Goal: Information Seeking & Learning: Learn about a topic

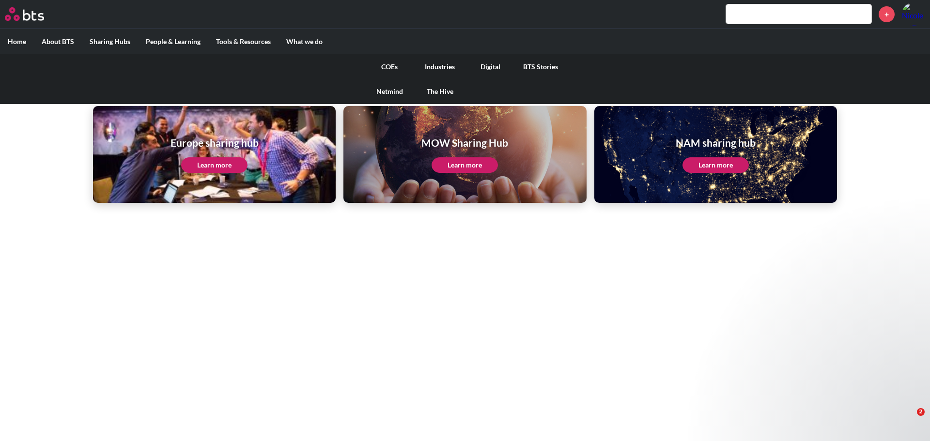
click at [298, 40] on label "What we do" at bounding box center [304, 41] width 52 height 25
click at [0, 0] on input "What we do" at bounding box center [0, 0] width 0 height 0
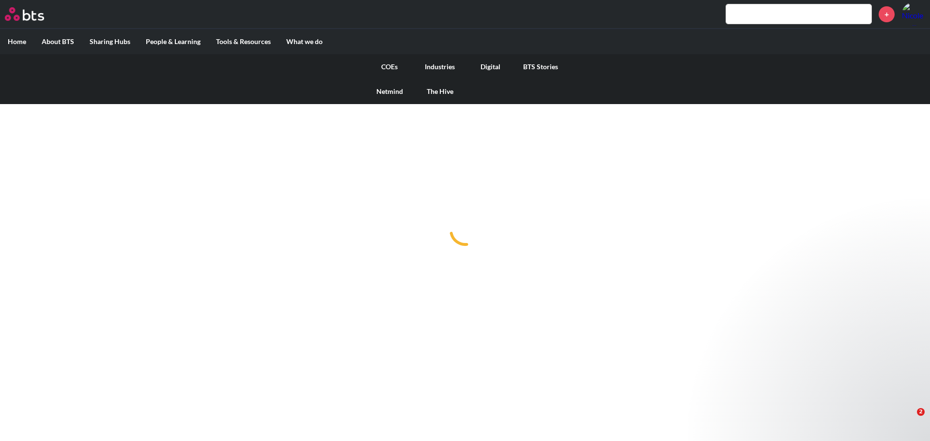
click at [394, 67] on link "COEs" at bounding box center [389, 66] width 50 height 25
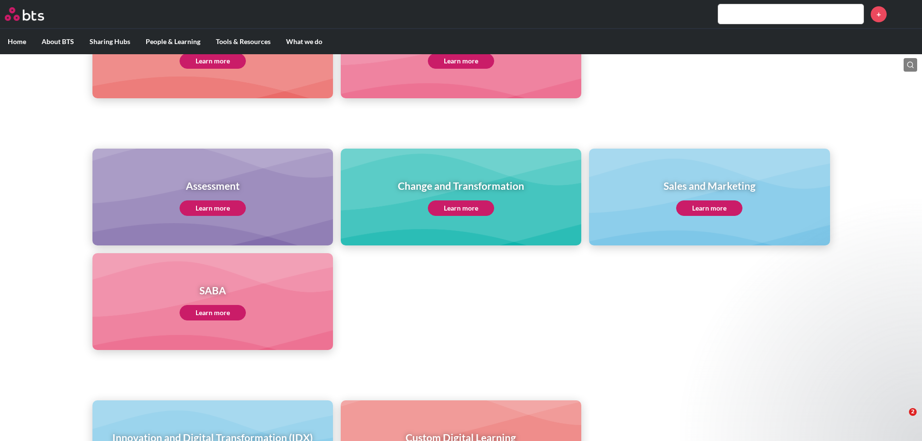
scroll to position [447, 0]
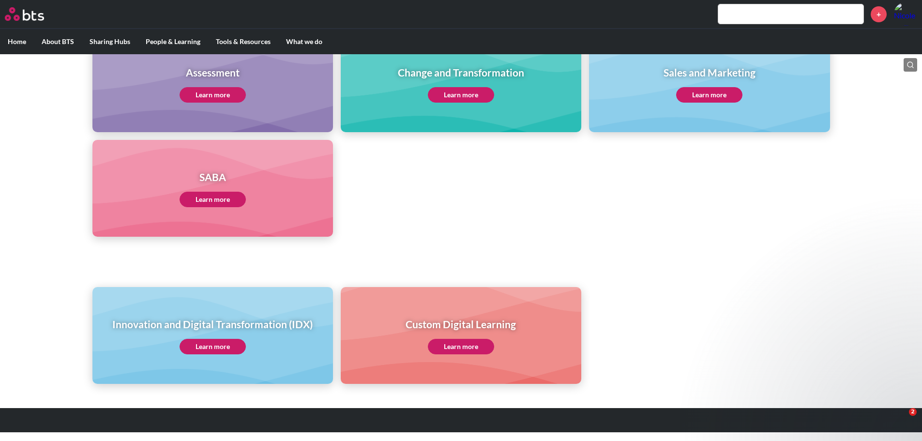
click at [226, 342] on link "Learn more" at bounding box center [213, 346] width 66 height 15
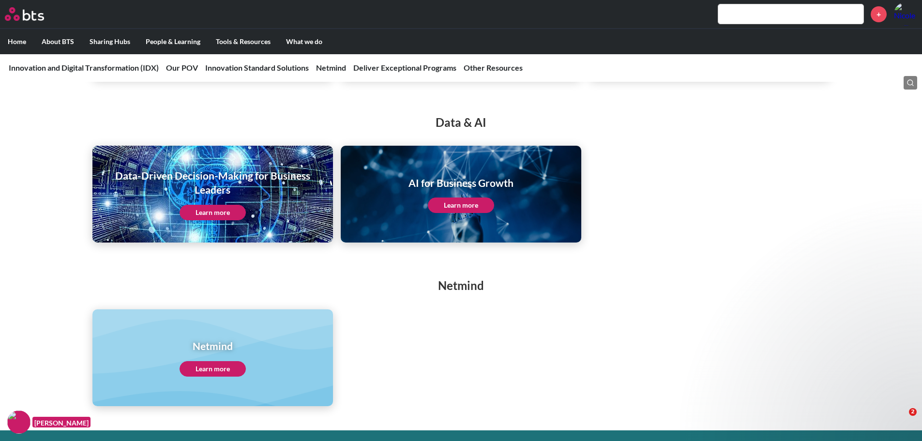
scroll to position [1876, 0]
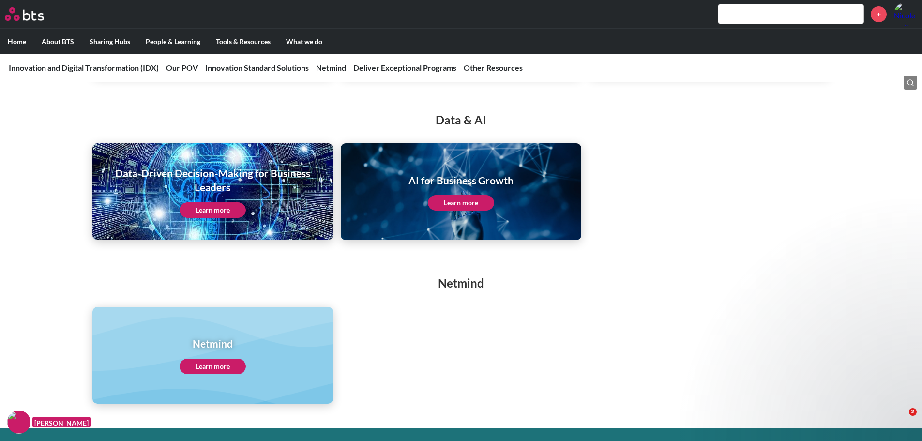
click at [451, 206] on link "Learn more" at bounding box center [461, 202] width 66 height 15
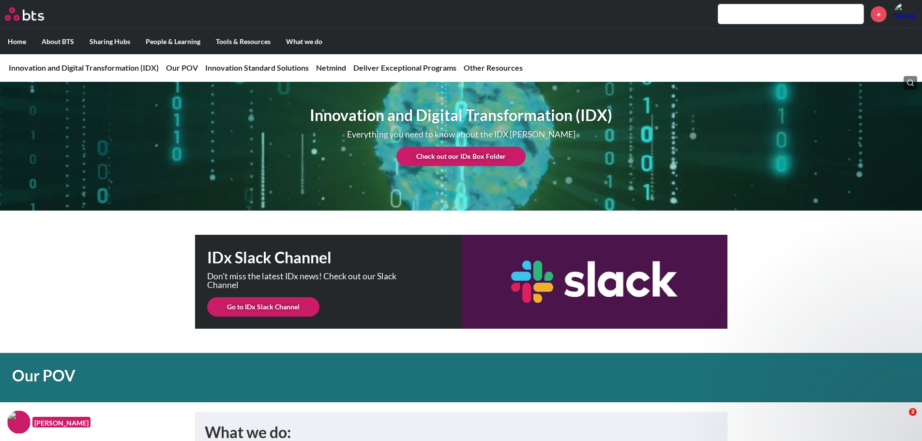
scroll to position [0, 0]
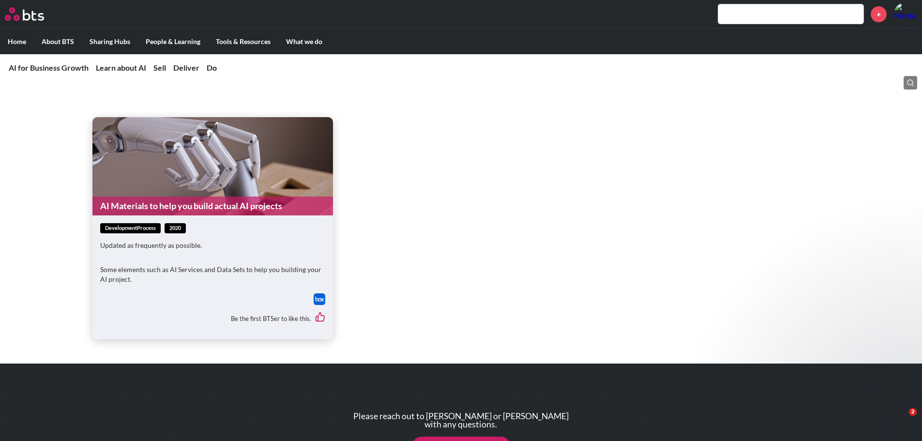
scroll to position [1827, 0]
